Goal: Information Seeking & Learning: Learn about a topic

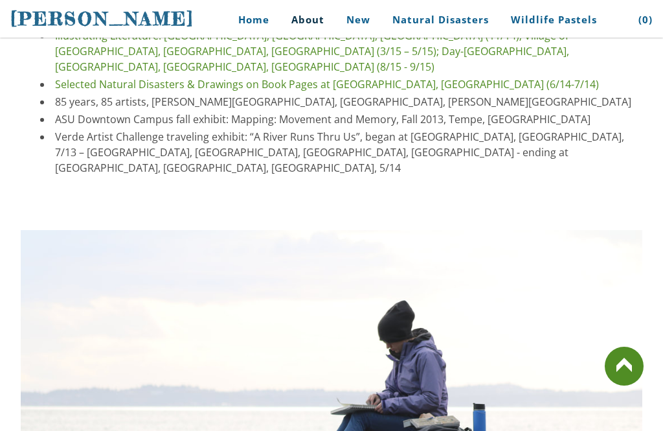
scroll to position [3938, 0]
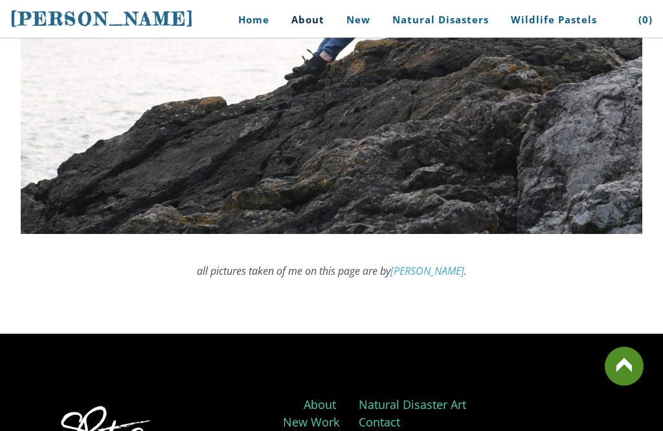
click at [611, 385] on link at bounding box center [624, 365] width 39 height 39
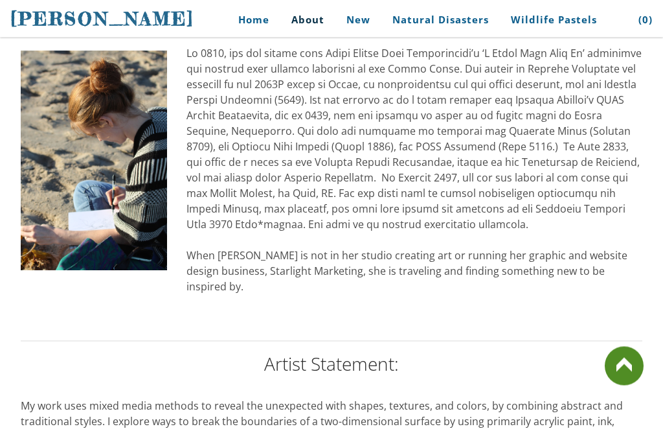
scroll to position [773, 0]
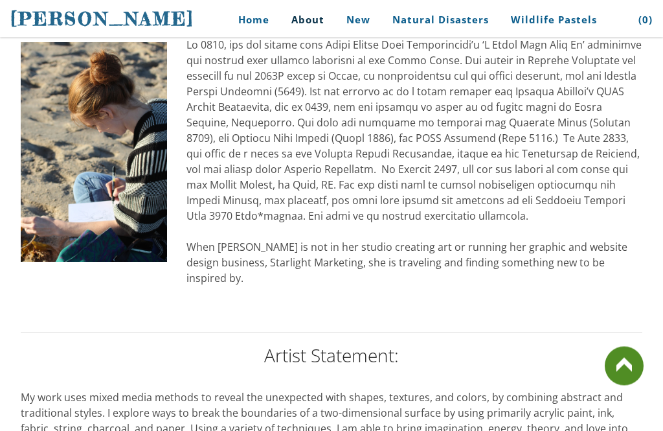
click at [620, 385] on link at bounding box center [624, 365] width 39 height 39
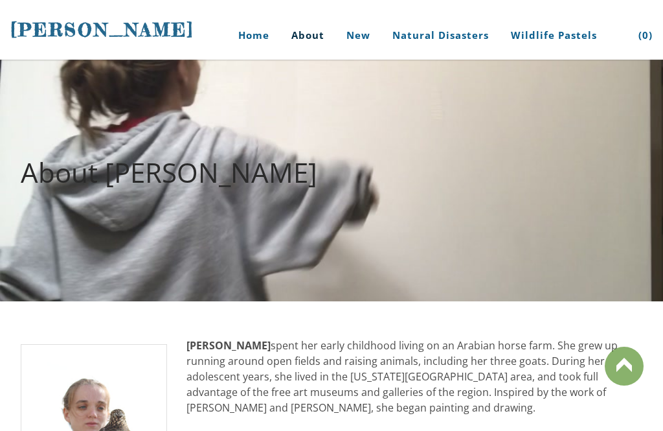
scroll to position [0, 0]
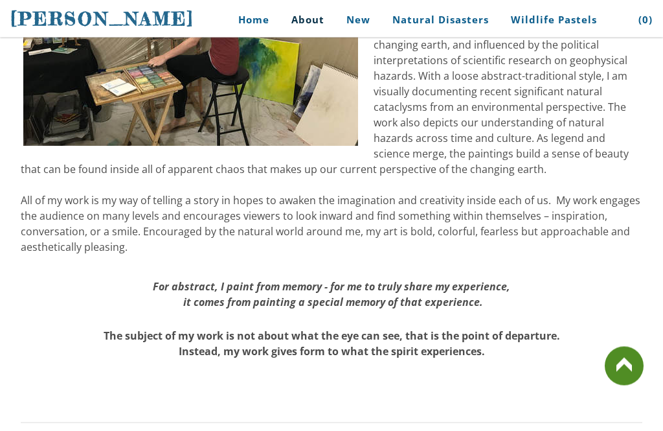
click at [622, 385] on link at bounding box center [624, 365] width 39 height 39
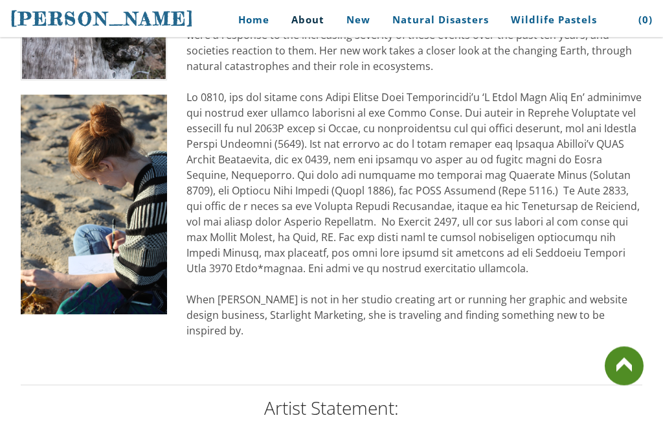
scroll to position [721, 0]
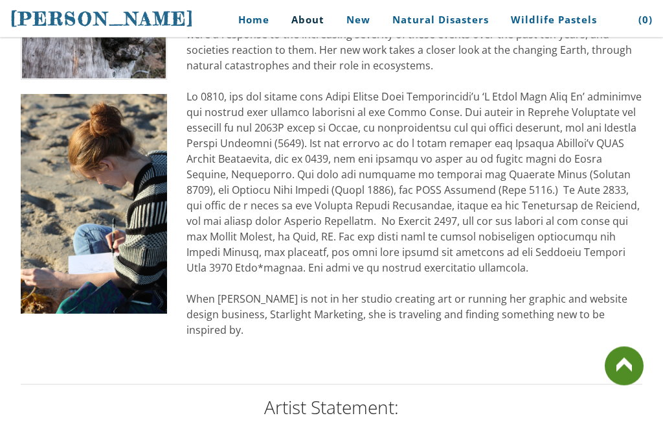
click at [102, 207] on img at bounding box center [94, 204] width 146 height 219
click at [106, 203] on img at bounding box center [94, 204] width 146 height 219
click at [91, 188] on img at bounding box center [94, 204] width 146 height 219
click at [96, 171] on img at bounding box center [94, 204] width 146 height 219
click at [91, 162] on img at bounding box center [94, 204] width 146 height 219
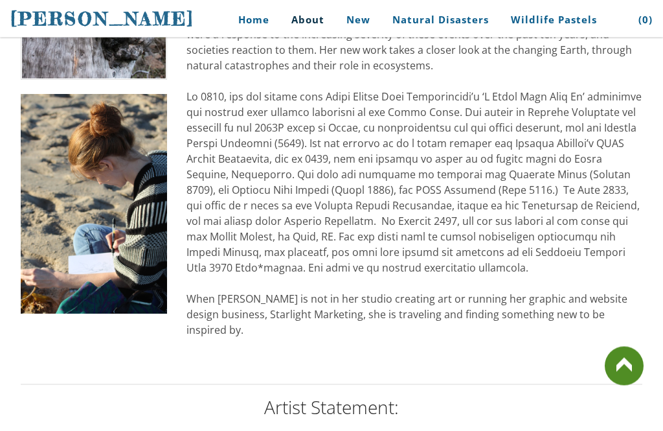
click at [153, 203] on img at bounding box center [94, 204] width 146 height 219
click at [607, 385] on link at bounding box center [624, 365] width 39 height 39
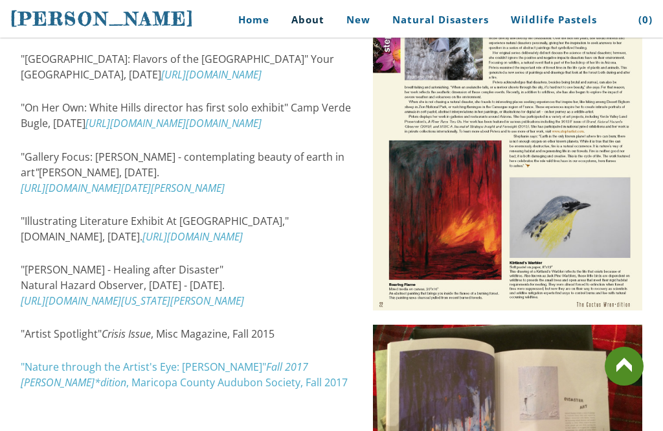
scroll to position [1867, 0]
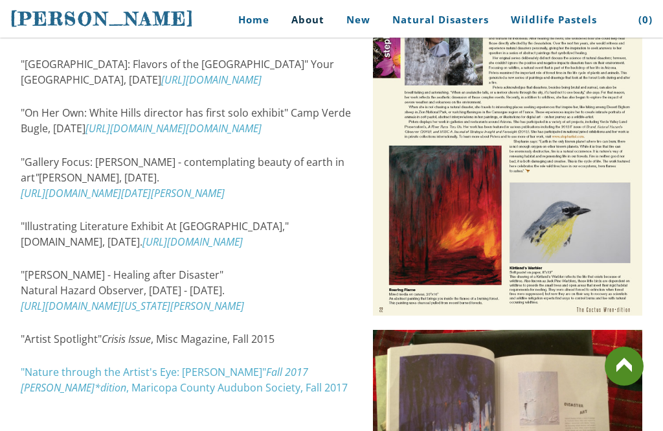
click at [548, 177] on img at bounding box center [507, 141] width 269 height 350
click at [526, 194] on img at bounding box center [507, 141] width 269 height 350
click at [508, 196] on img at bounding box center [507, 141] width 269 height 350
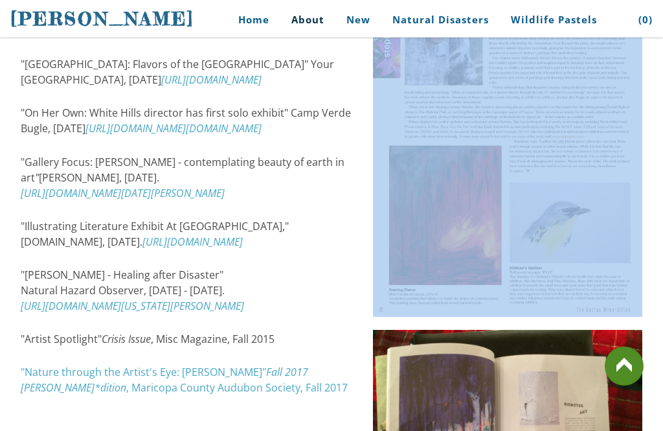
scroll to position [1872, 0]
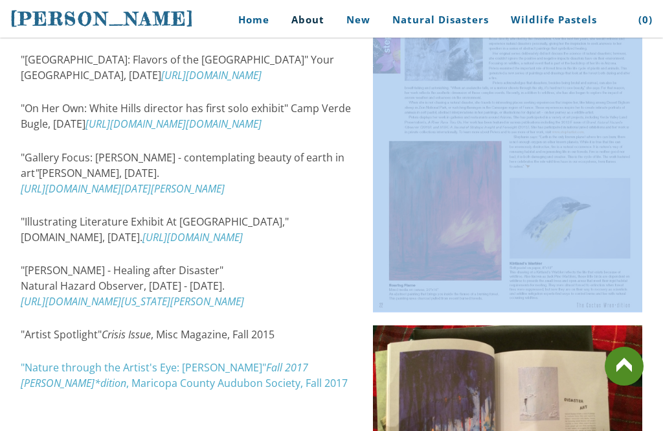
click at [161, 73] on link "[URL][DOMAIN_NAME]" at bounding box center [211, 75] width 100 height 14
